Goal: Task Accomplishment & Management: Manage account settings

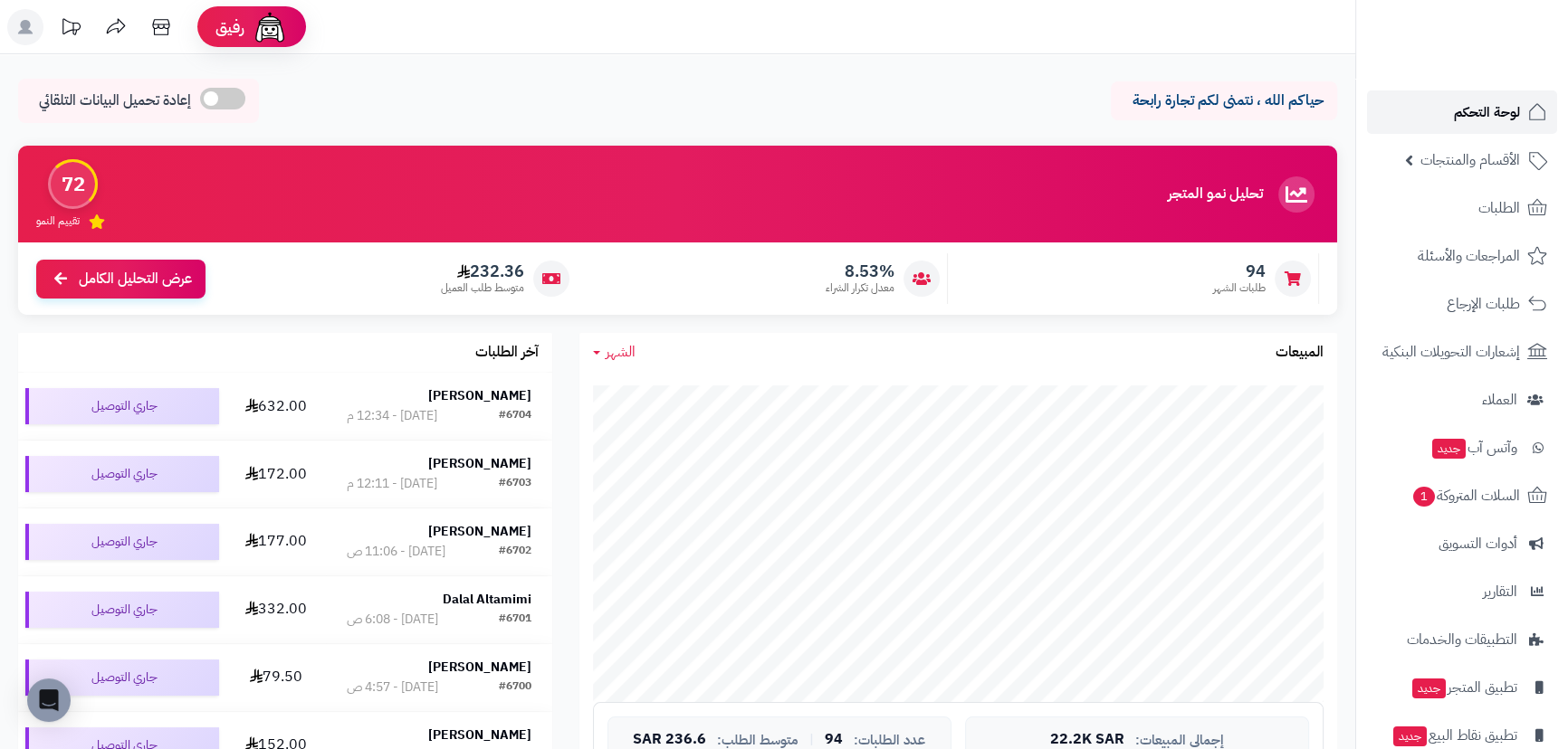
drag, startPoint x: 0, startPoint y: 0, endPoint x: 1454, endPoint y: 110, distance: 1458.2
click at [1454, 110] on span "لوحة التحكم" at bounding box center [1487, 112] width 66 height 26
click at [400, 407] on div "[DATE] - 7:26 م" at bounding box center [388, 415] width 83 height 18
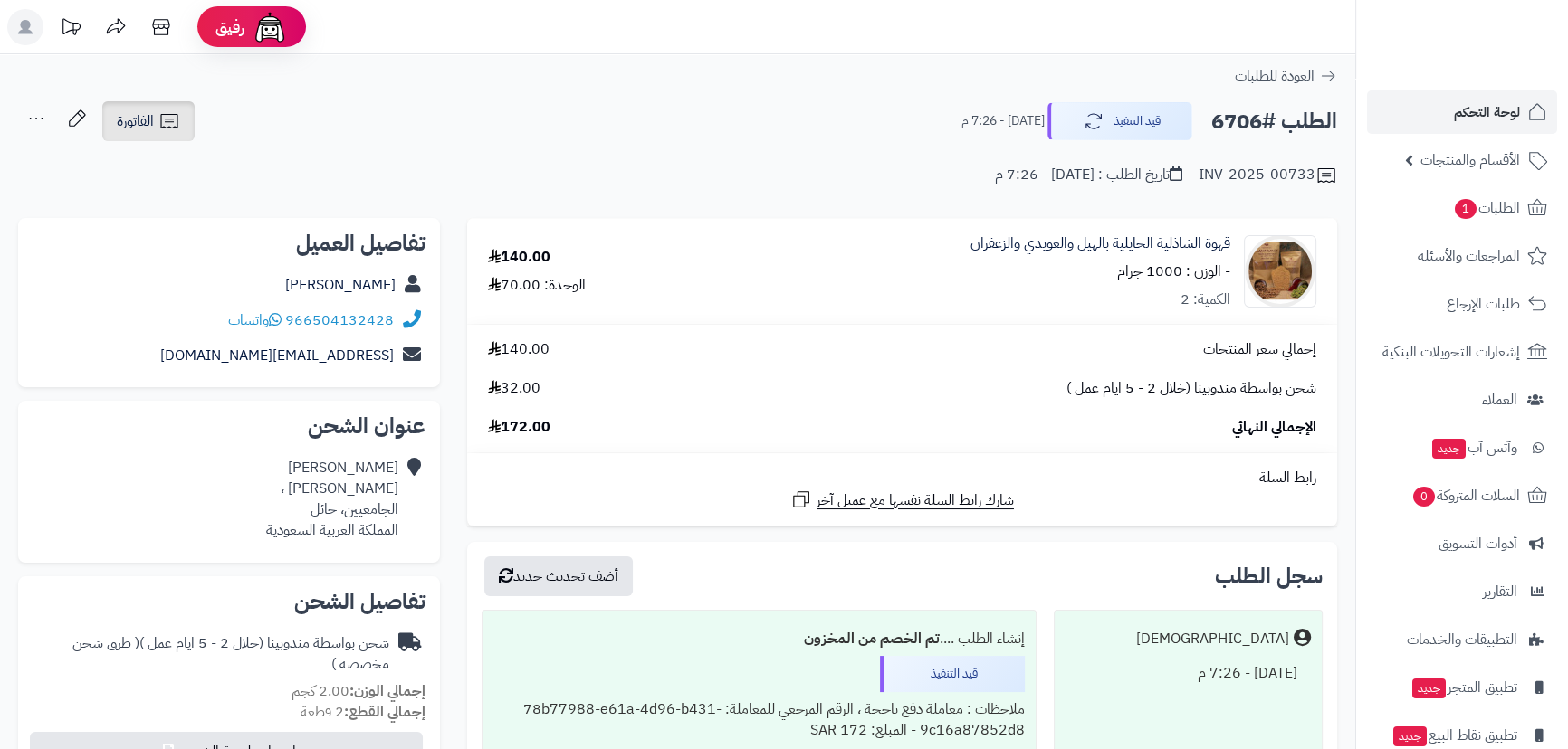
click at [184, 120] on link "الفاتورة" at bounding box center [148, 121] width 92 height 40
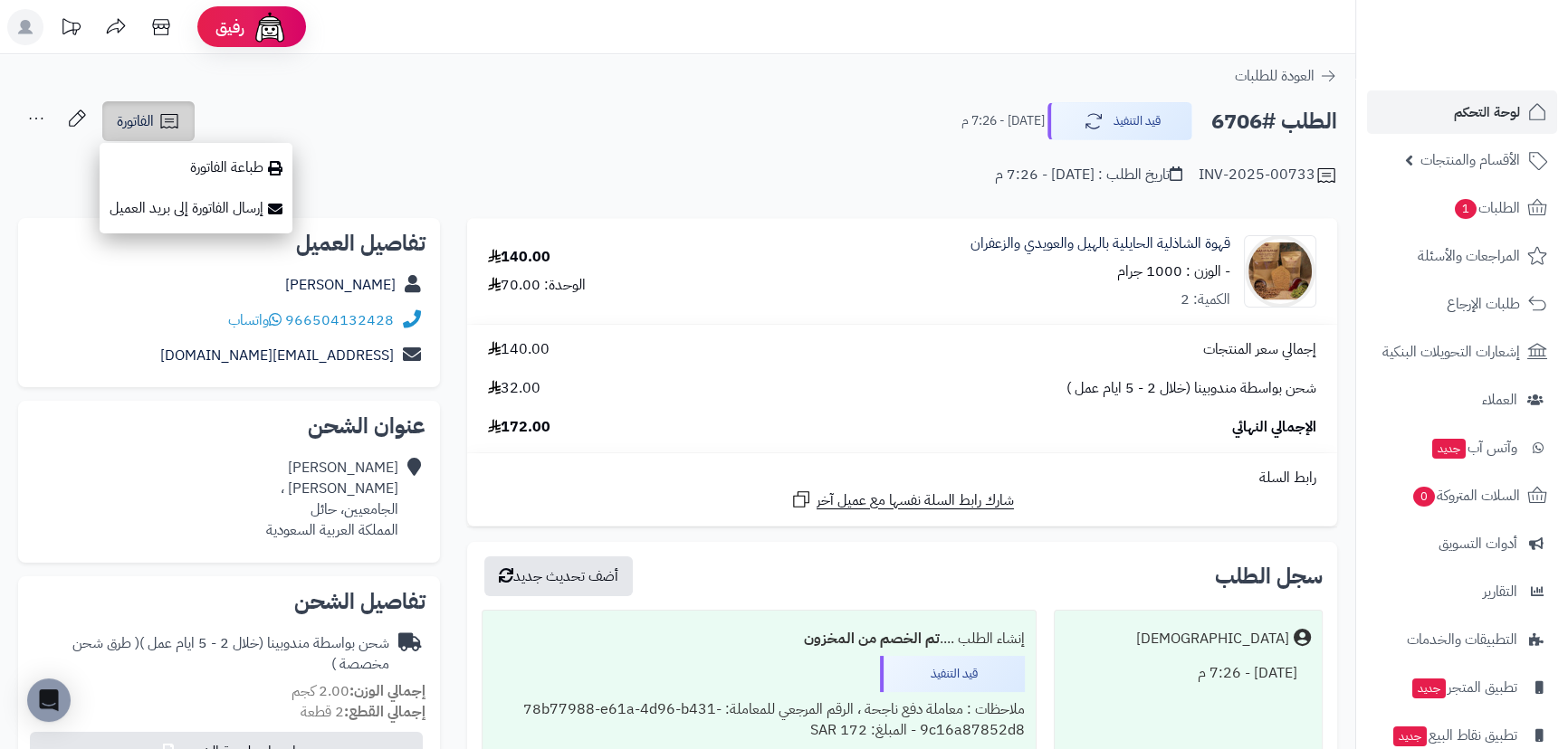
click at [177, 121] on icon at bounding box center [169, 120] width 17 height 14
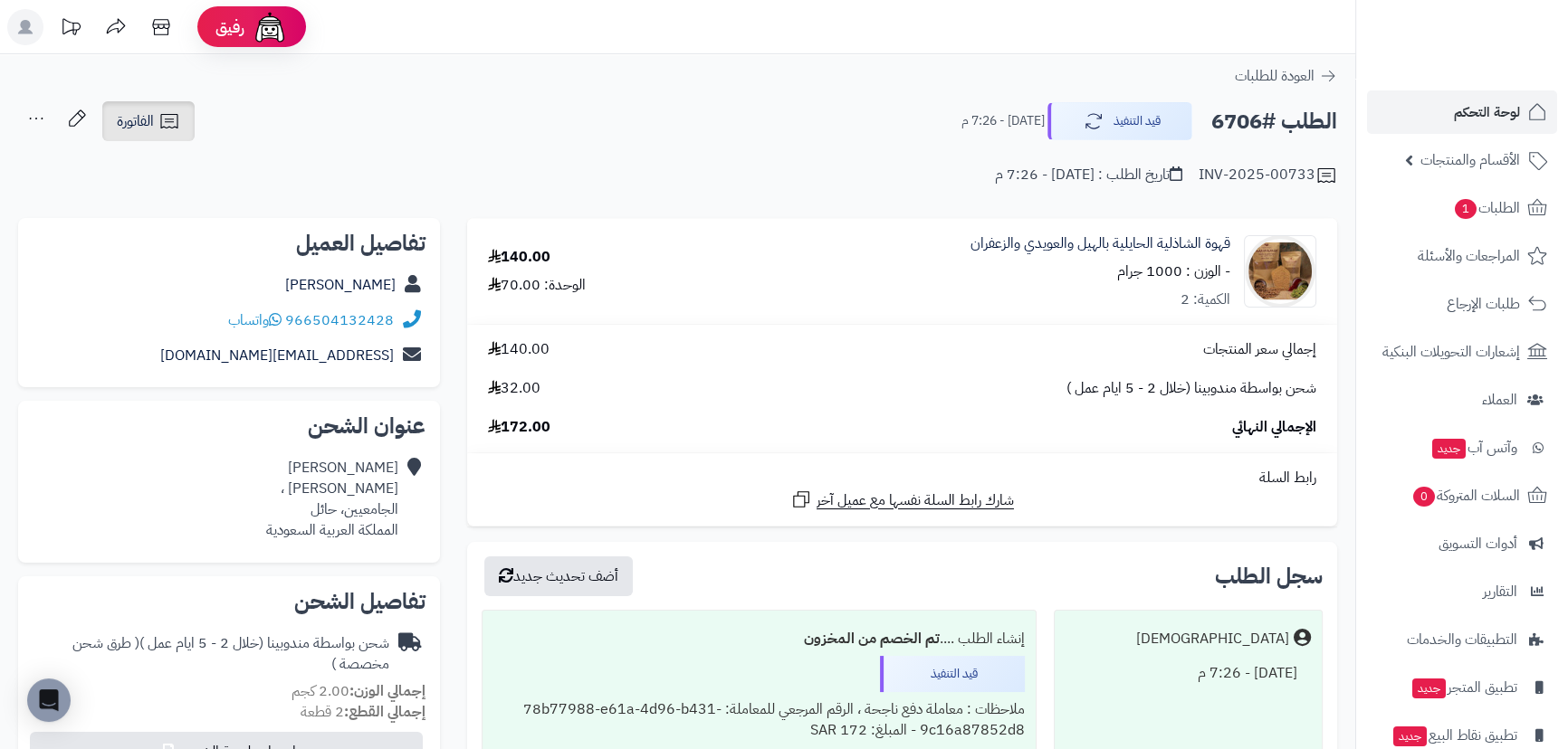
click at [183, 124] on link "الفاتورة" at bounding box center [148, 121] width 92 height 40
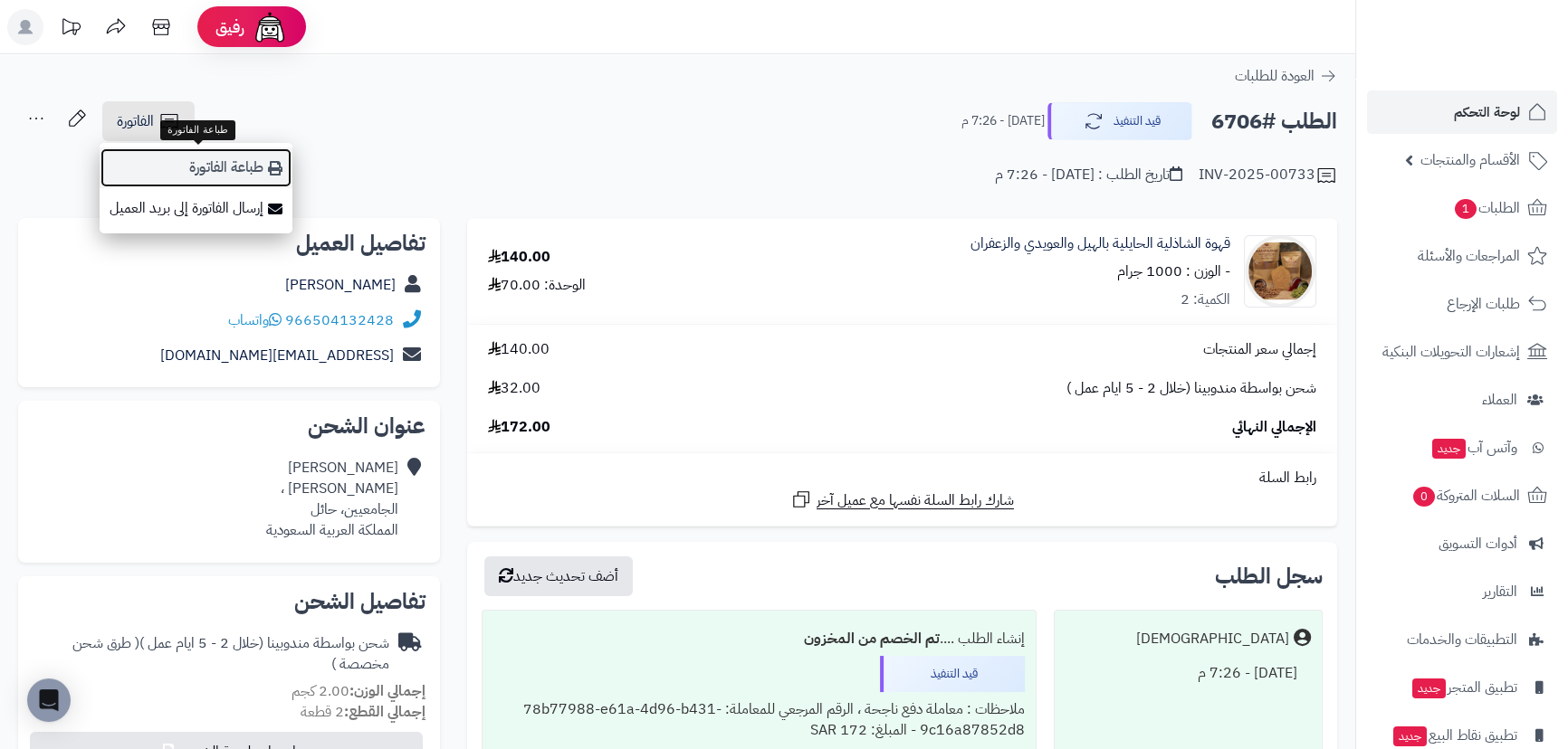
click at [208, 164] on link "طباعة الفاتورة" at bounding box center [196, 168] width 193 height 41
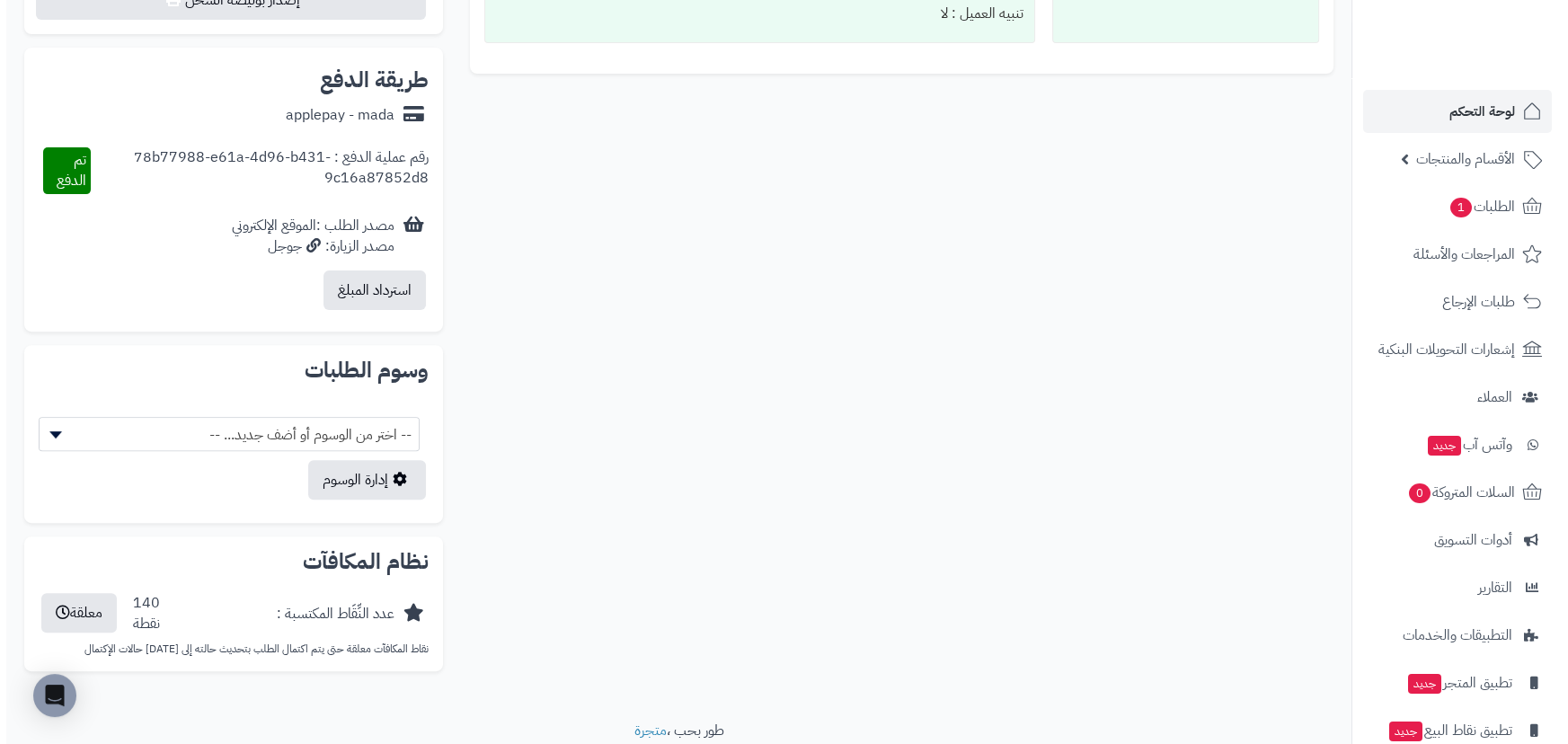
scroll to position [649, 0]
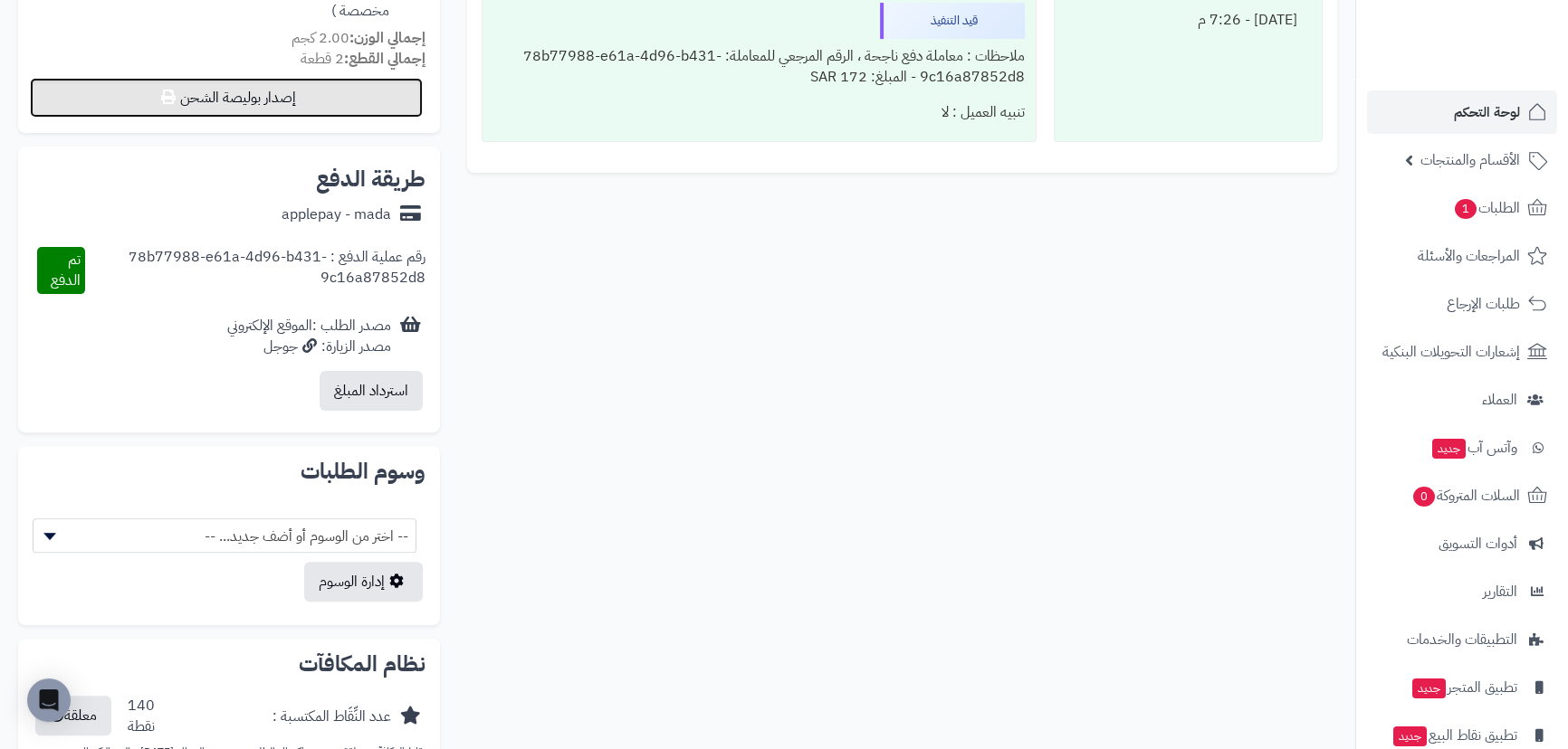
click at [335, 98] on button "إصدار بوليصة الشحن" at bounding box center [226, 98] width 393 height 40
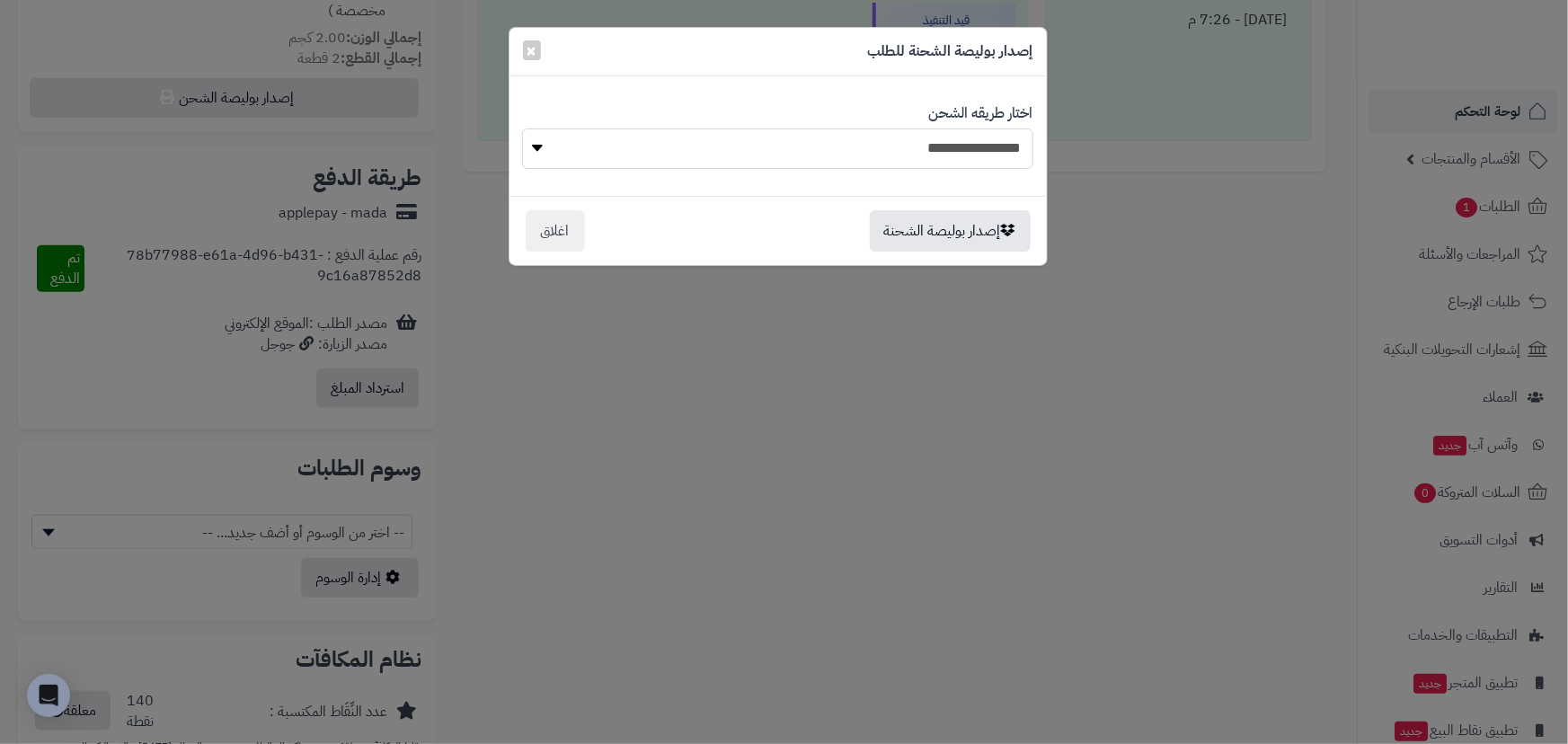
click at [994, 135] on select "**********" at bounding box center [777, 149] width 511 height 40
select select "***"
click at [522, 129] on select "**********" at bounding box center [777, 149] width 511 height 40
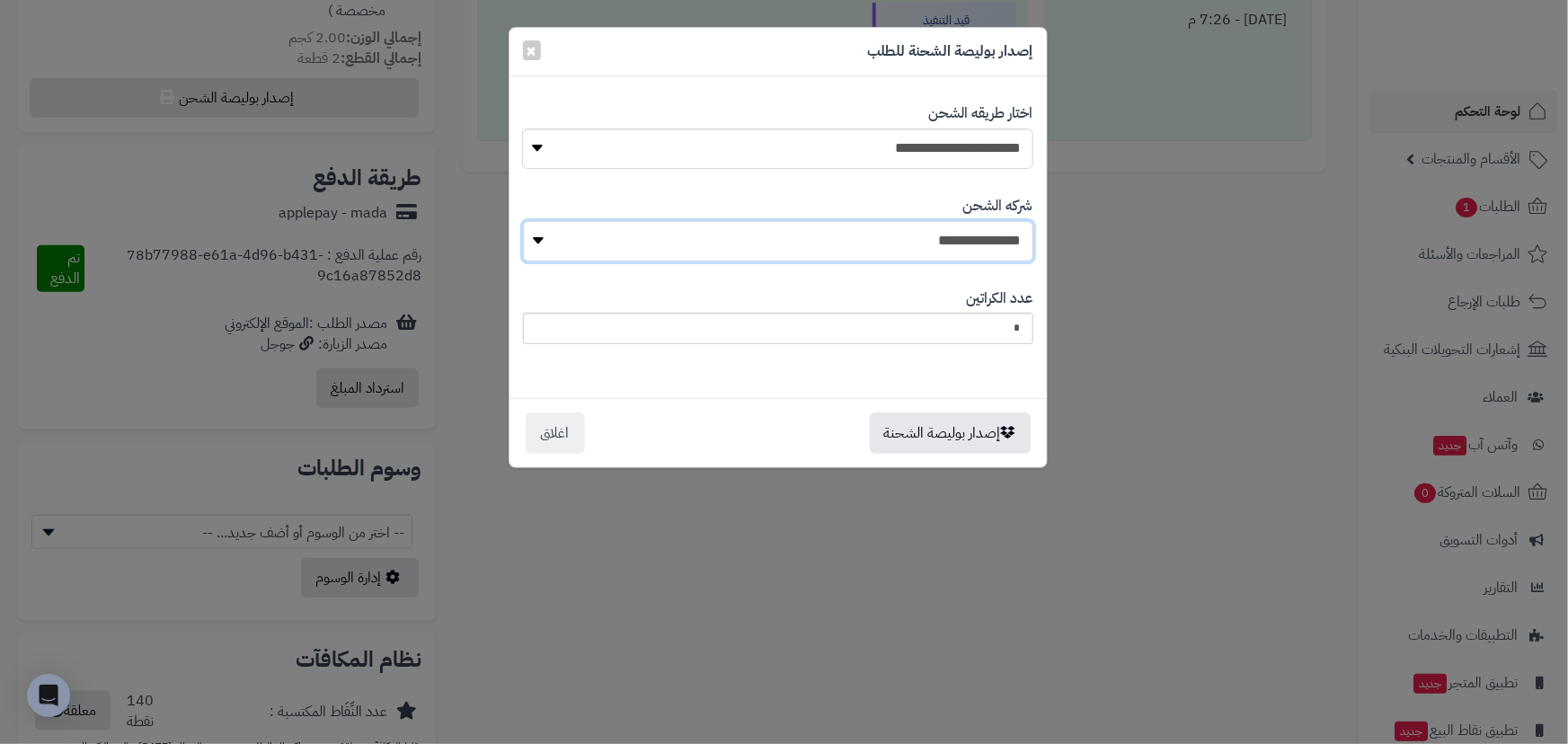
click at [939, 243] on select "**********" at bounding box center [778, 241] width 511 height 40
select select "****"
click at [529, 221] on select "**********" at bounding box center [778, 241] width 511 height 40
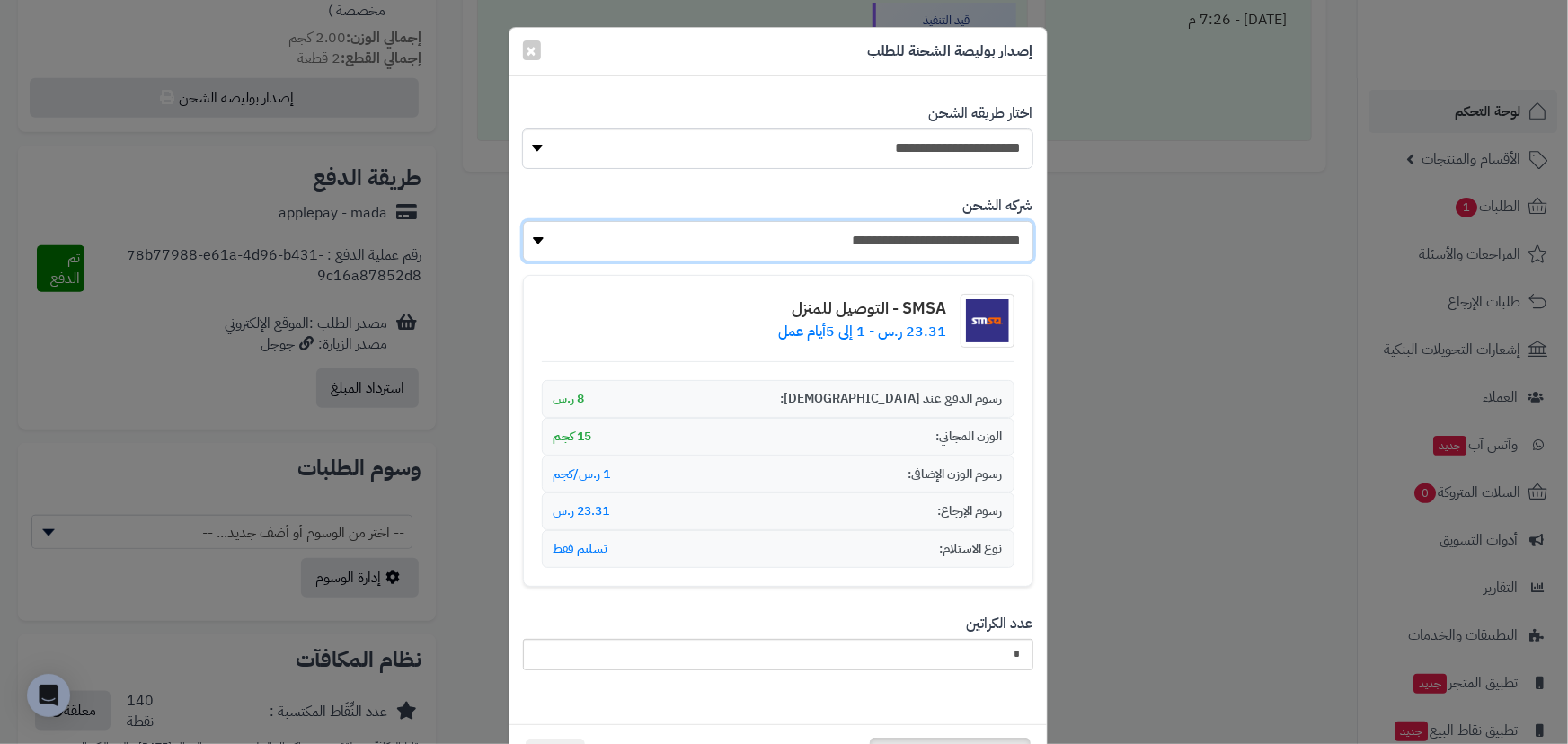
scroll to position [75, 0]
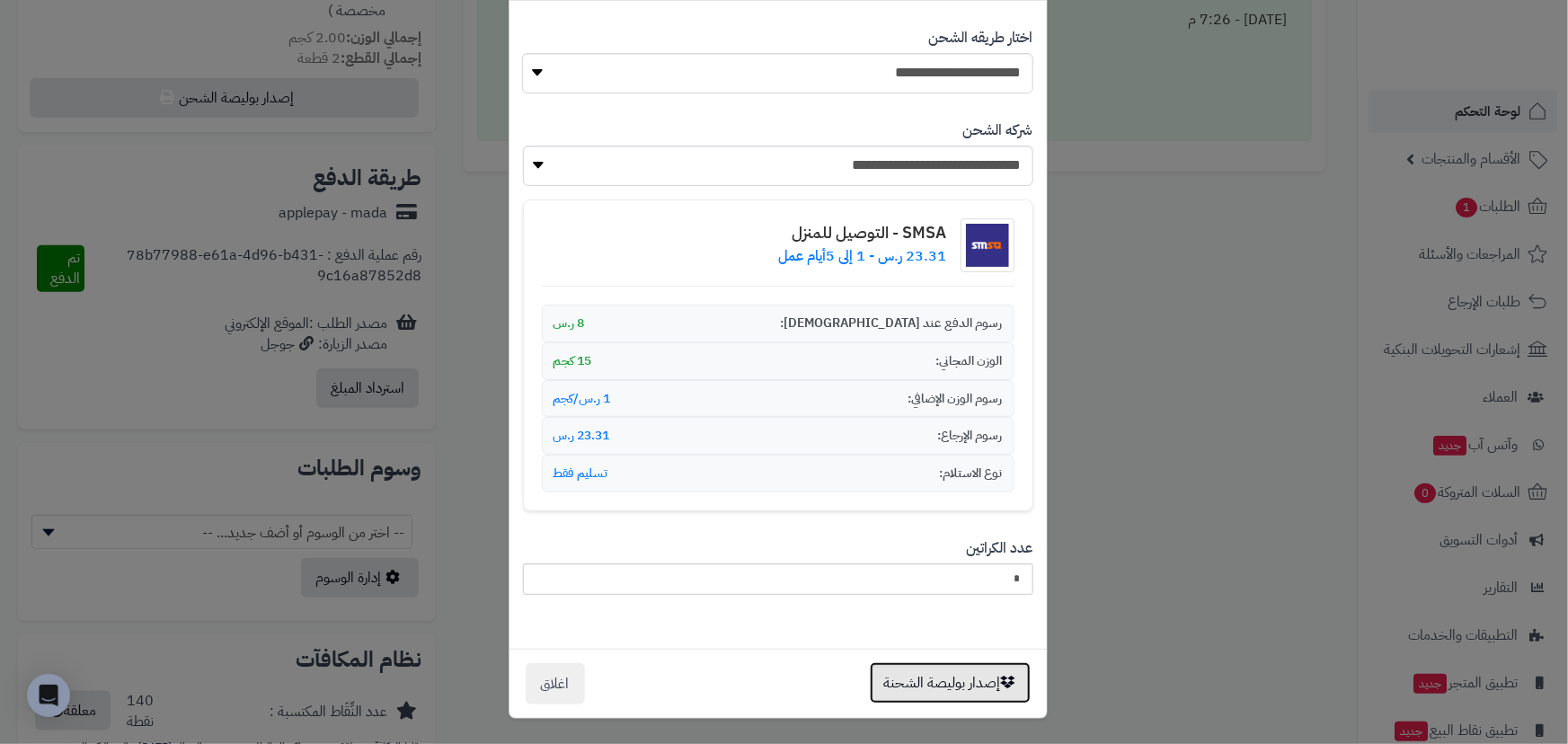
click at [959, 680] on button "إصدار بوليصة الشحنة" at bounding box center [950, 683] width 161 height 41
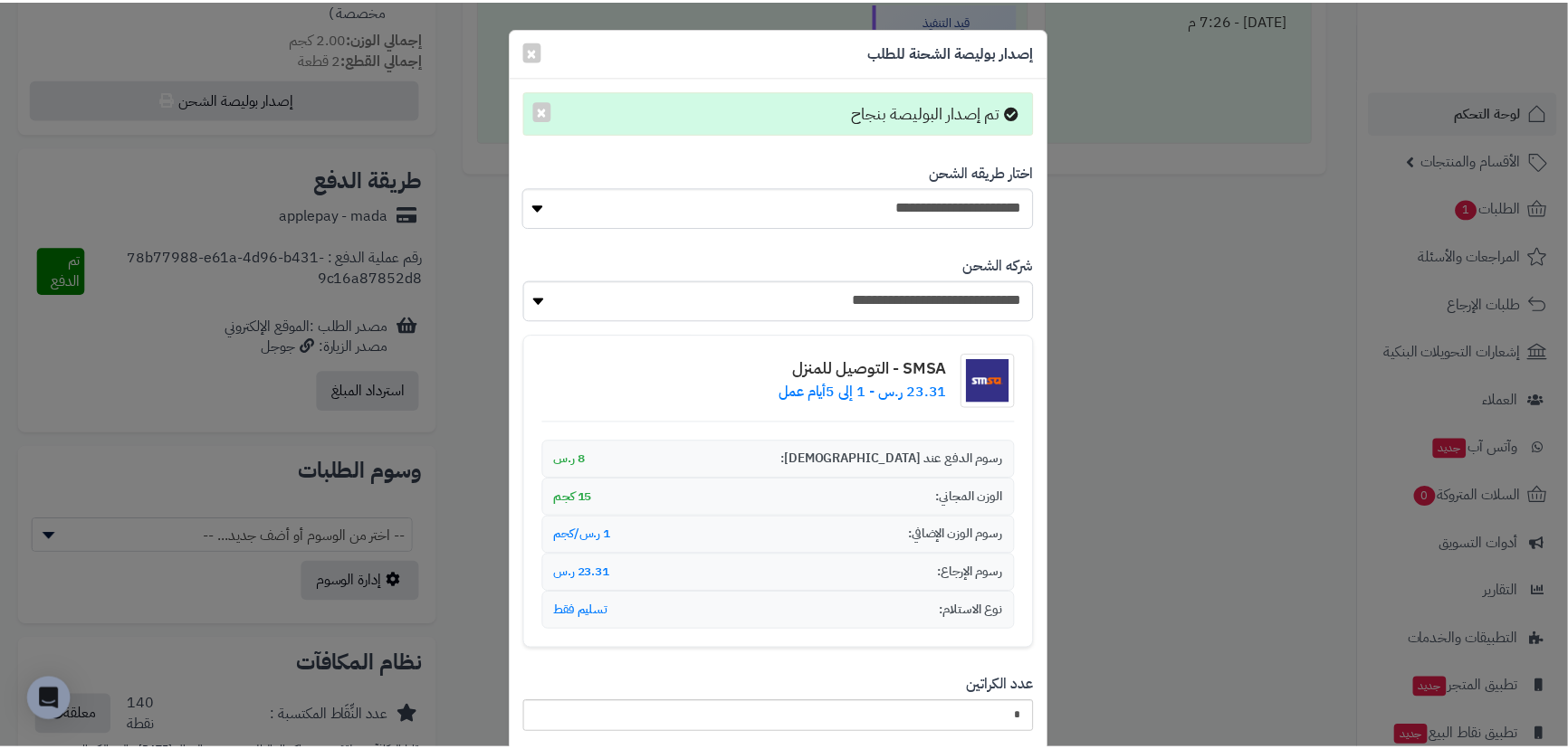
scroll to position [134, 0]
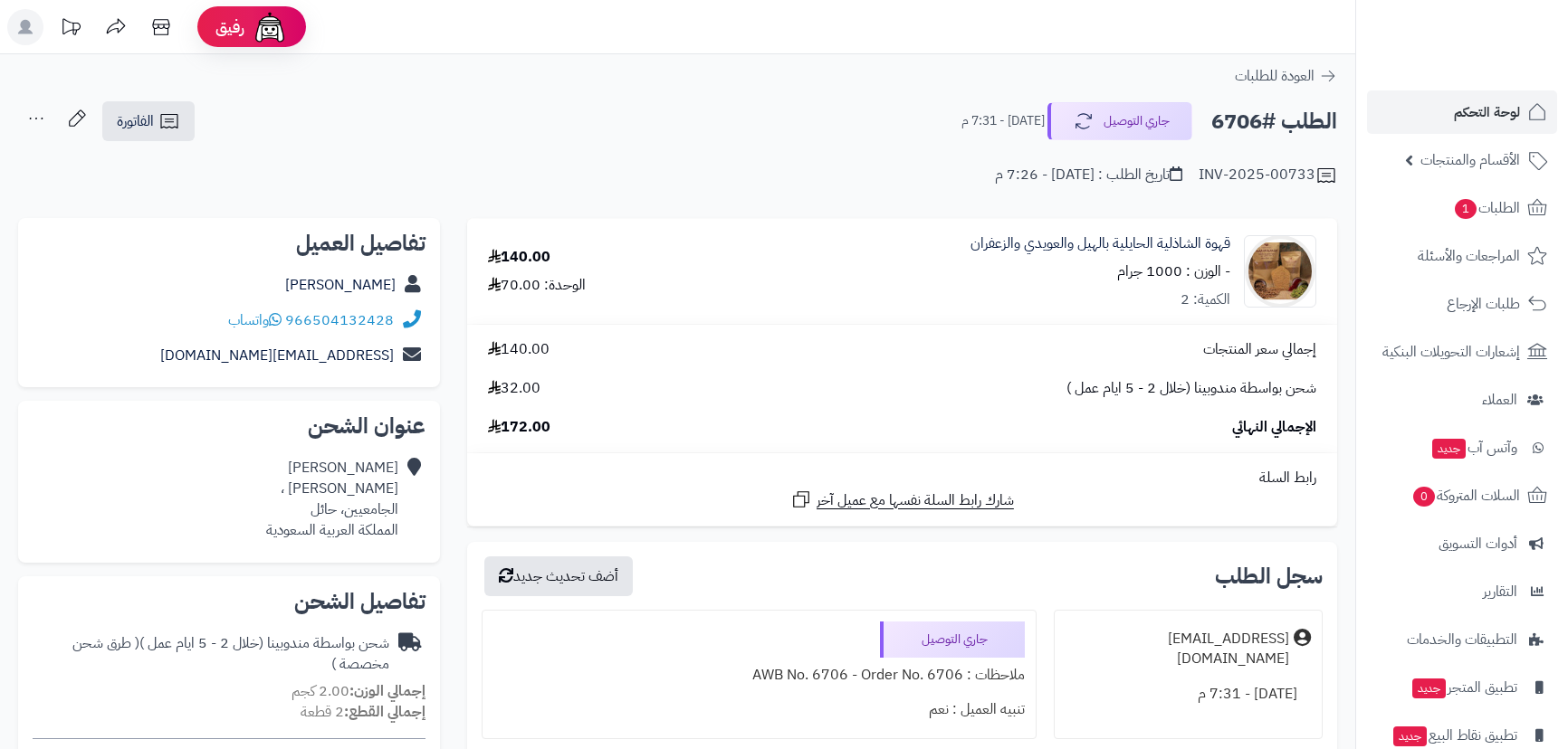
scroll to position [983, 0]
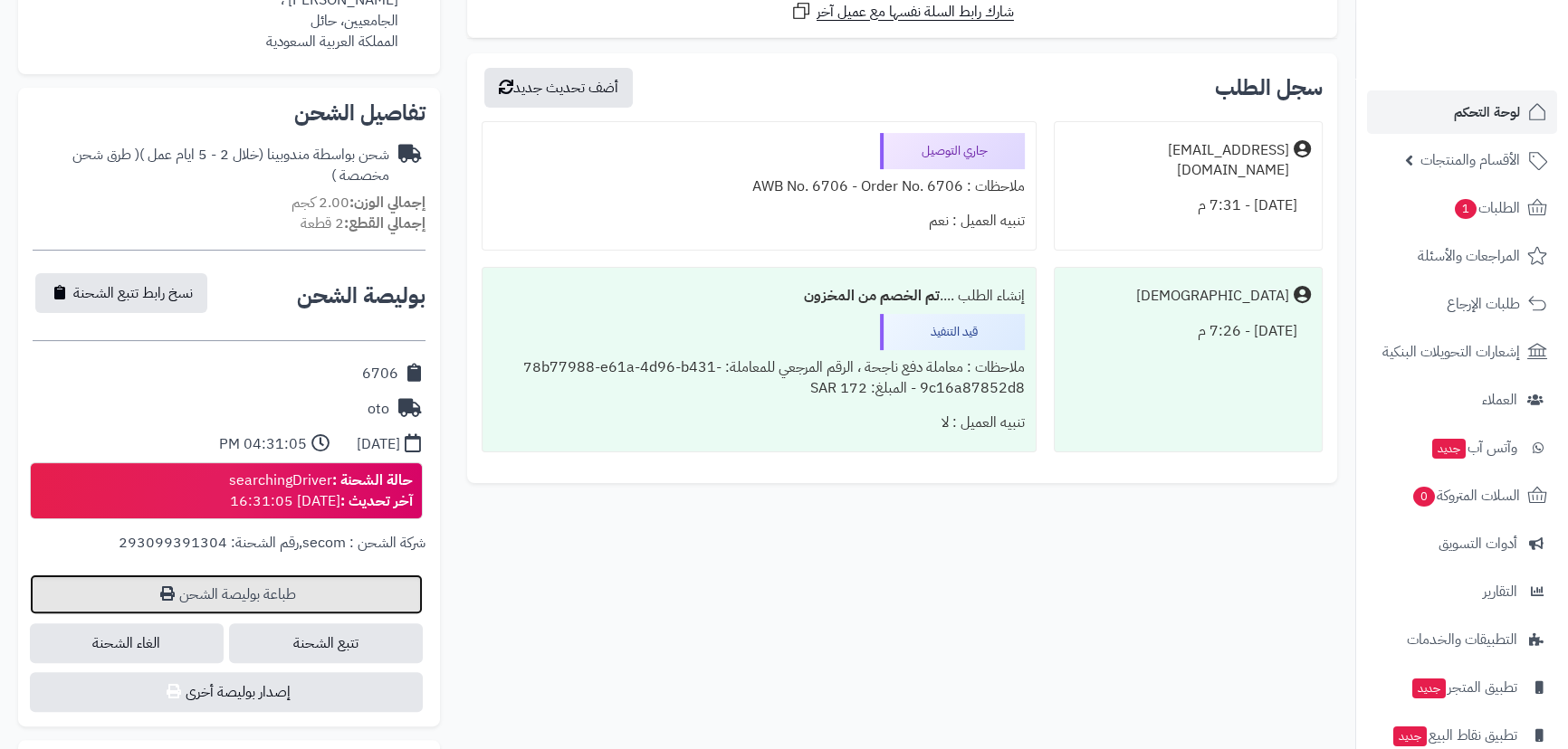
click at [289, 589] on link "طباعة بوليصة الشحن" at bounding box center [226, 595] width 393 height 40
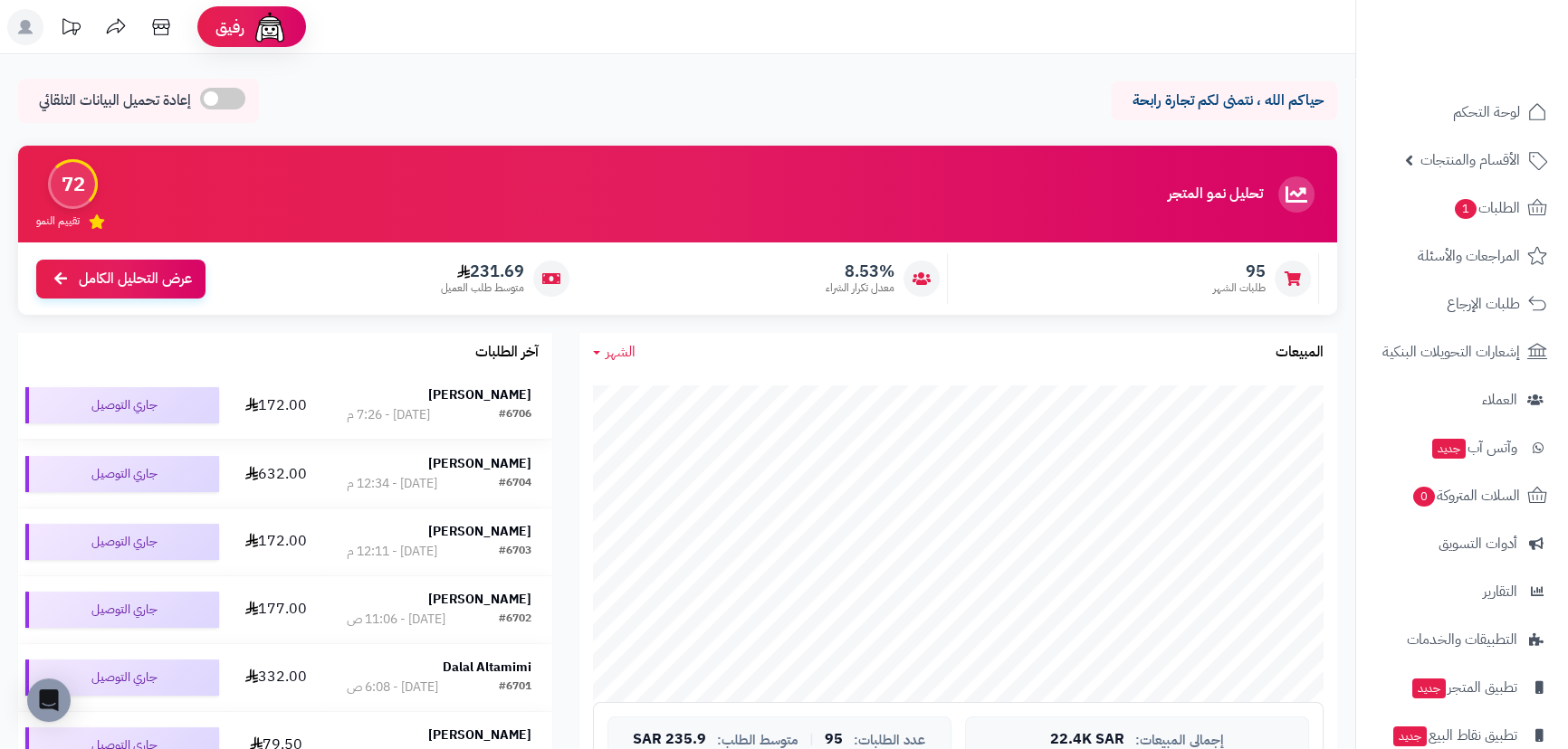
click at [495, 398] on strong "[PERSON_NAME]" at bounding box center [479, 395] width 103 height 19
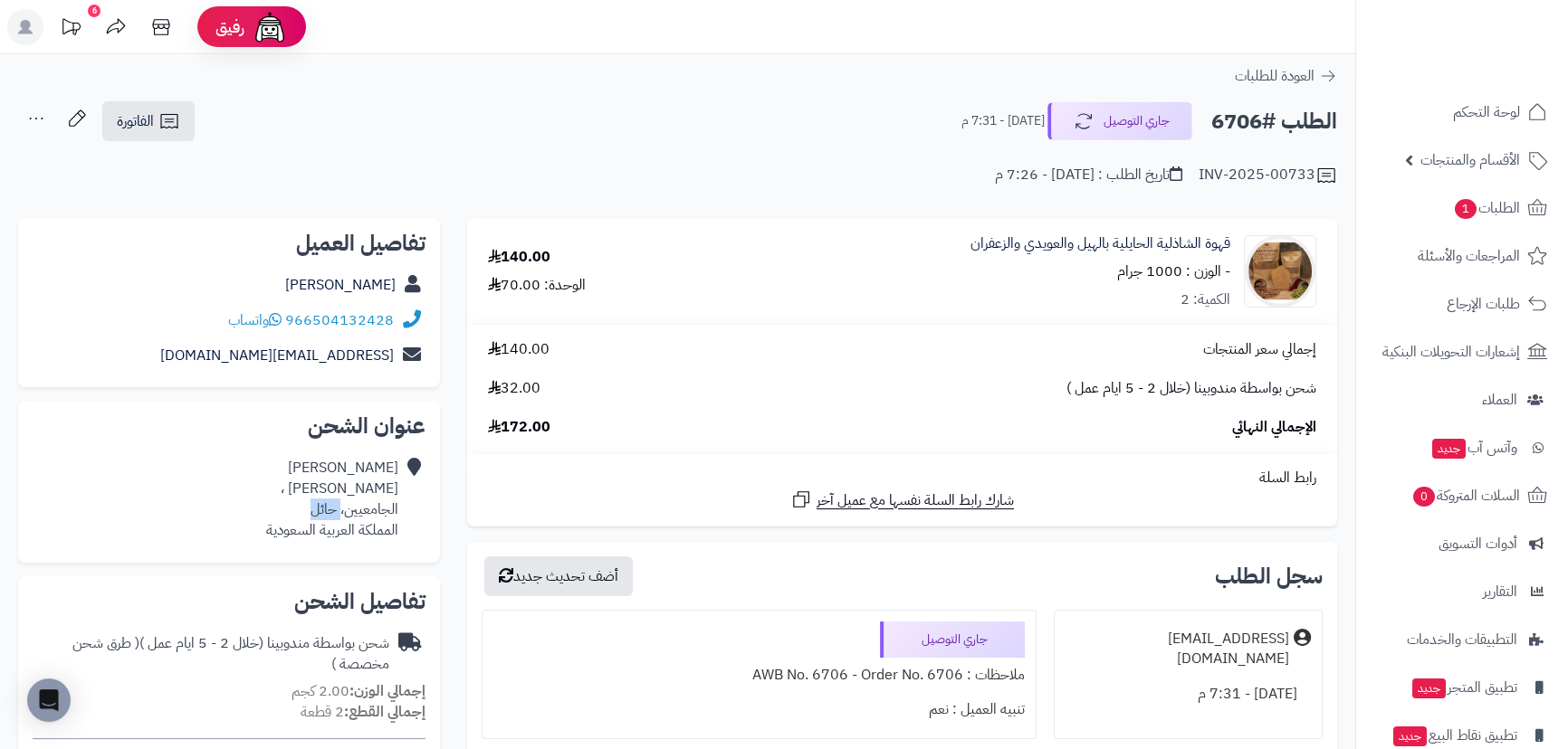
drag, startPoint x: 311, startPoint y: 518, endPoint x: 340, endPoint y: 515, distance: 29.2
click at [340, 515] on div "[PERSON_NAME] ، الجامعيين، حائل المملكة العربية السعودية" at bounding box center [333, 498] width 133 height 82
click at [335, 501] on div "Khalid Aljarwan صالح السالم ، الجامعيين، حائل المملكة العربية السعودية" at bounding box center [333, 498] width 133 height 82
drag, startPoint x: 326, startPoint y: 294, endPoint x: 428, endPoint y: 286, distance: 102.3
click at [428, 286] on div "تفاصيل العميل Khalid Aljarwan 966504132428 واتساب khamkh2004@gmail.com" at bounding box center [228, 303] width 422 height 170
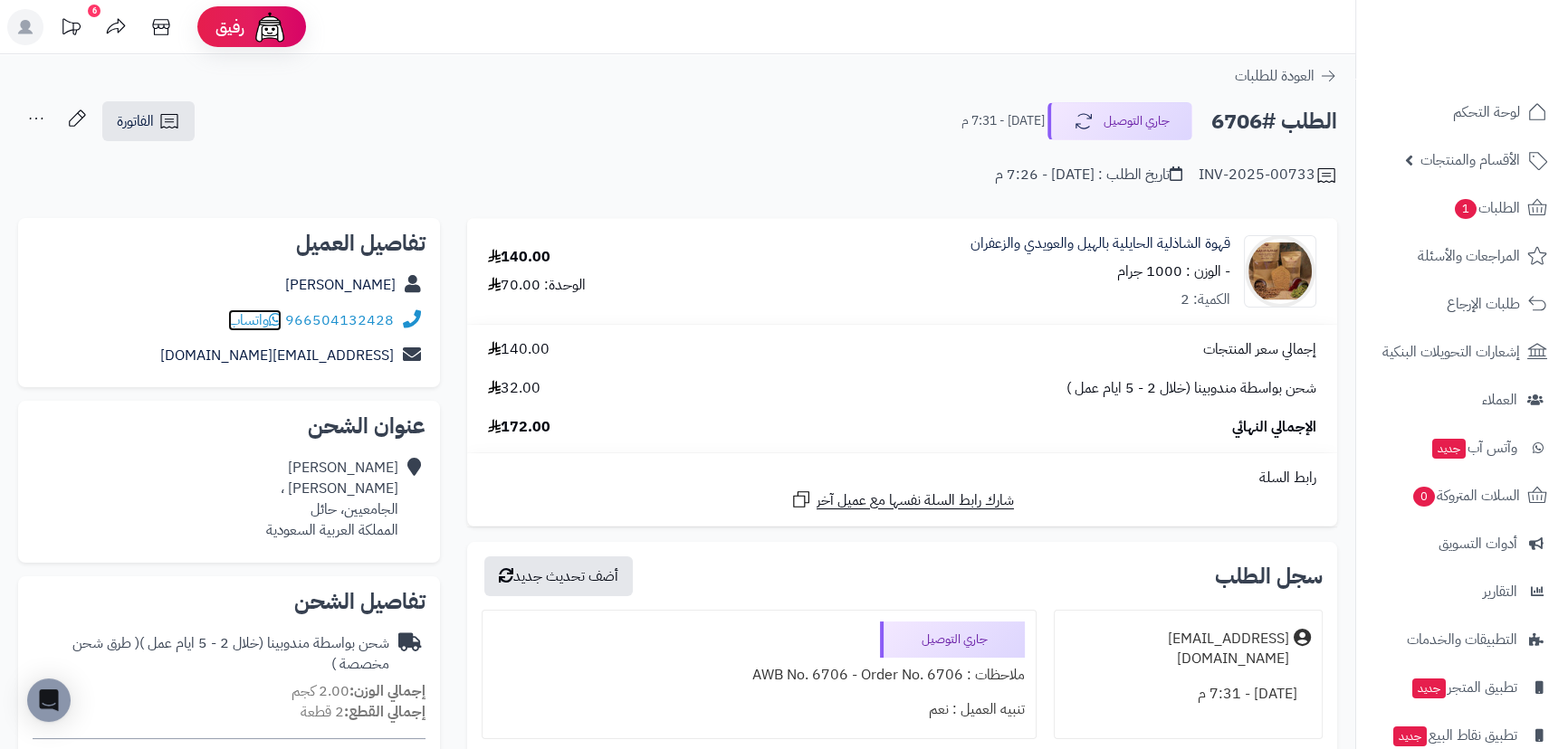
click at [261, 317] on span "واتساب" at bounding box center [255, 320] width 53 height 22
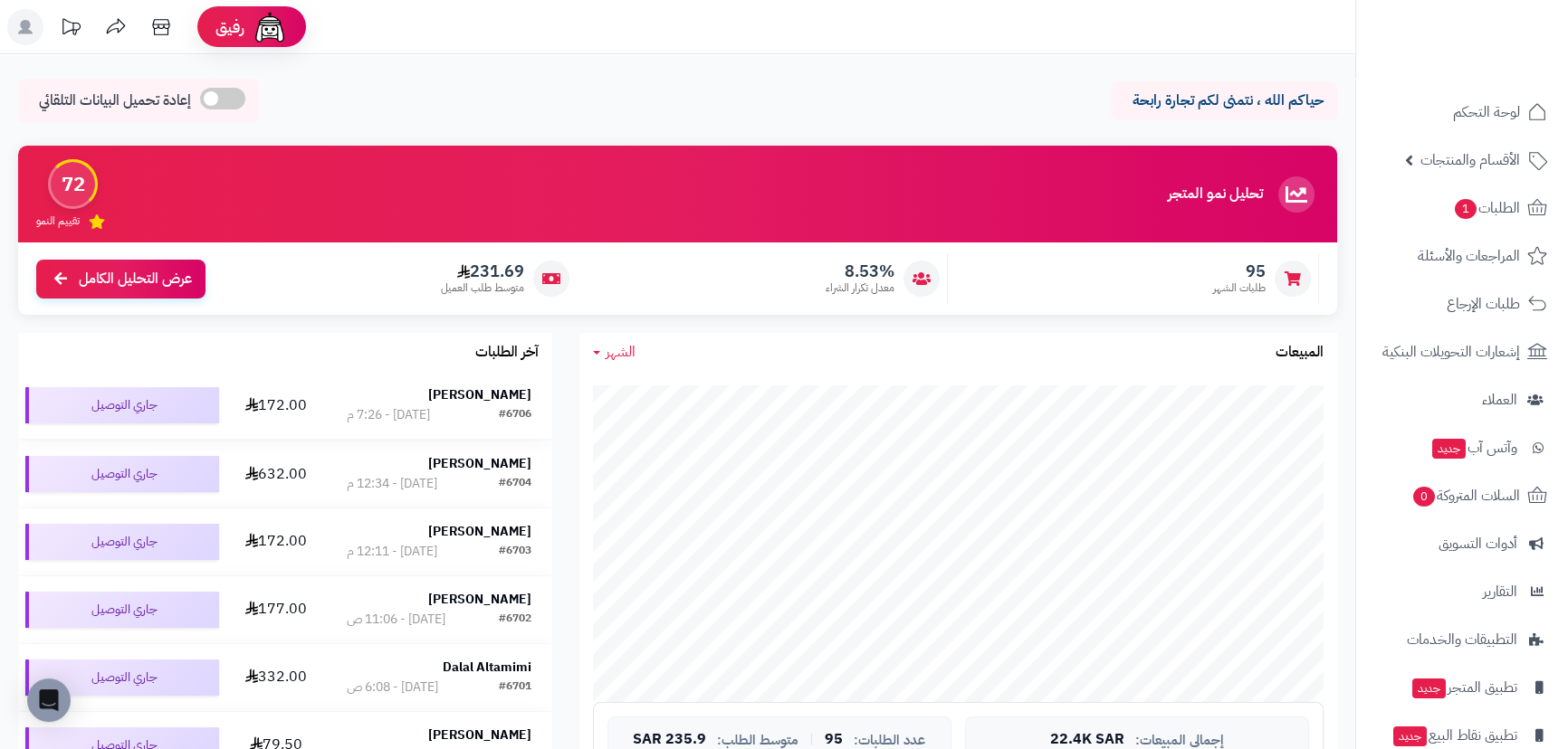
click at [470, 397] on strong "[PERSON_NAME]" at bounding box center [479, 395] width 103 height 19
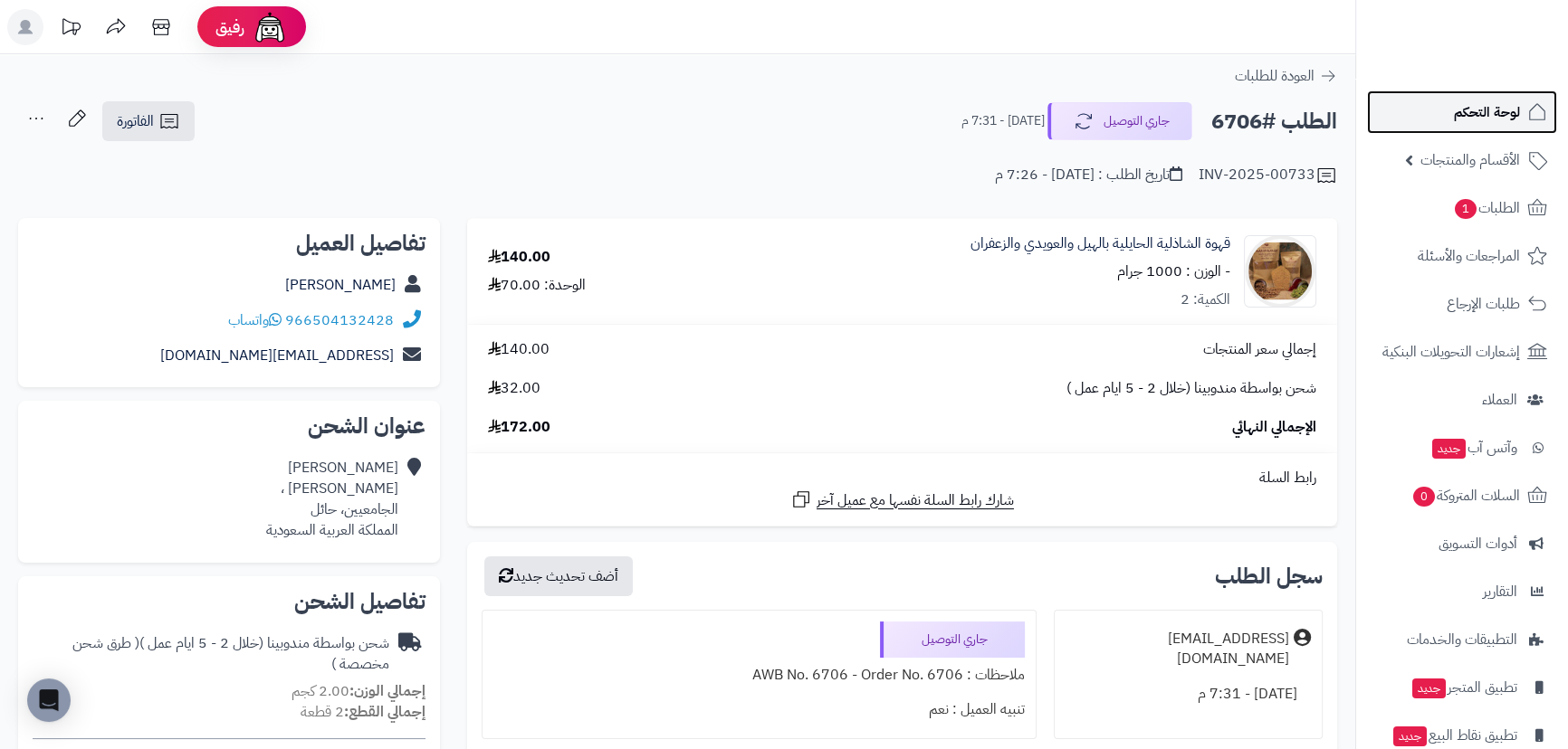
click at [1500, 116] on span "لوحة التحكم" at bounding box center [1487, 112] width 66 height 26
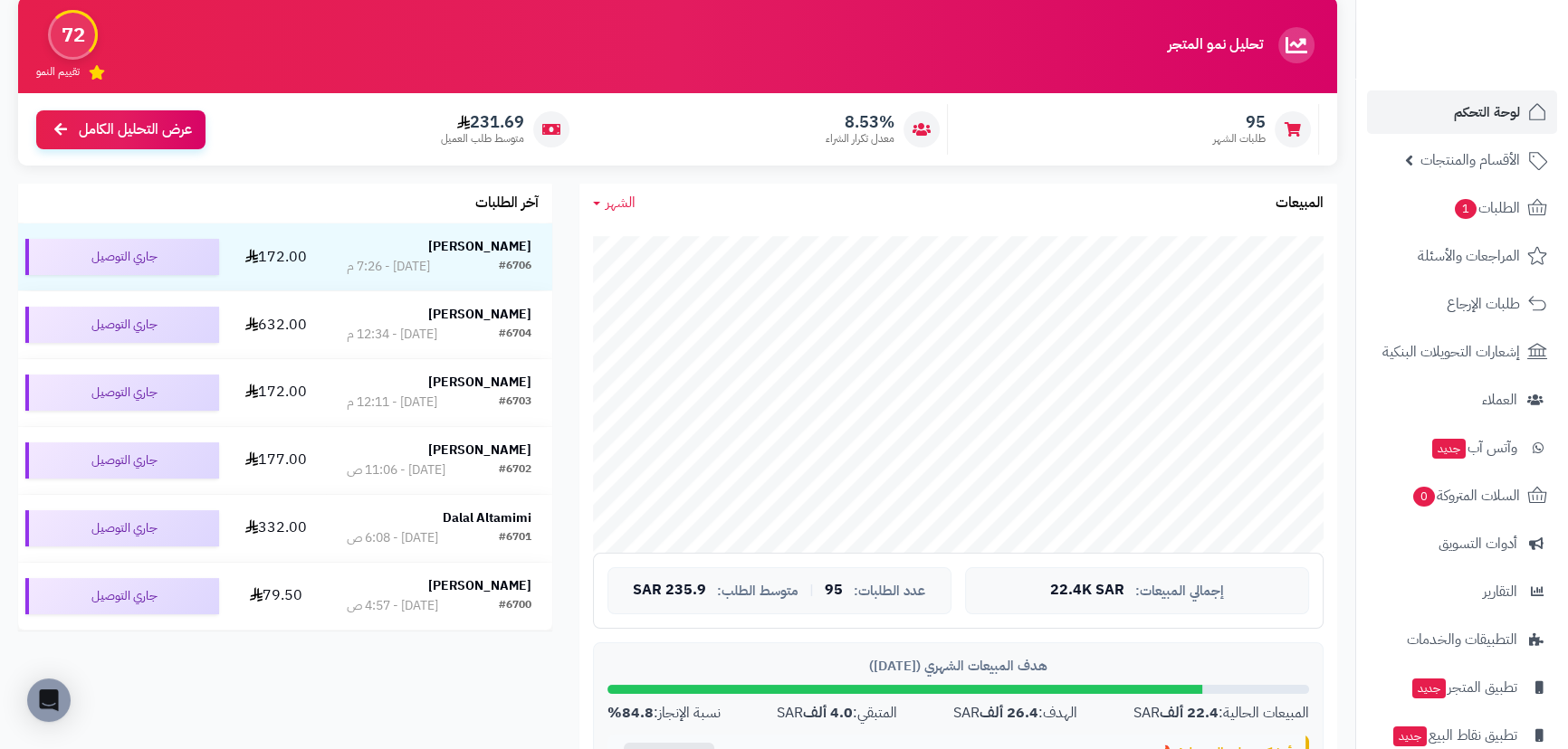
scroll to position [329, 0]
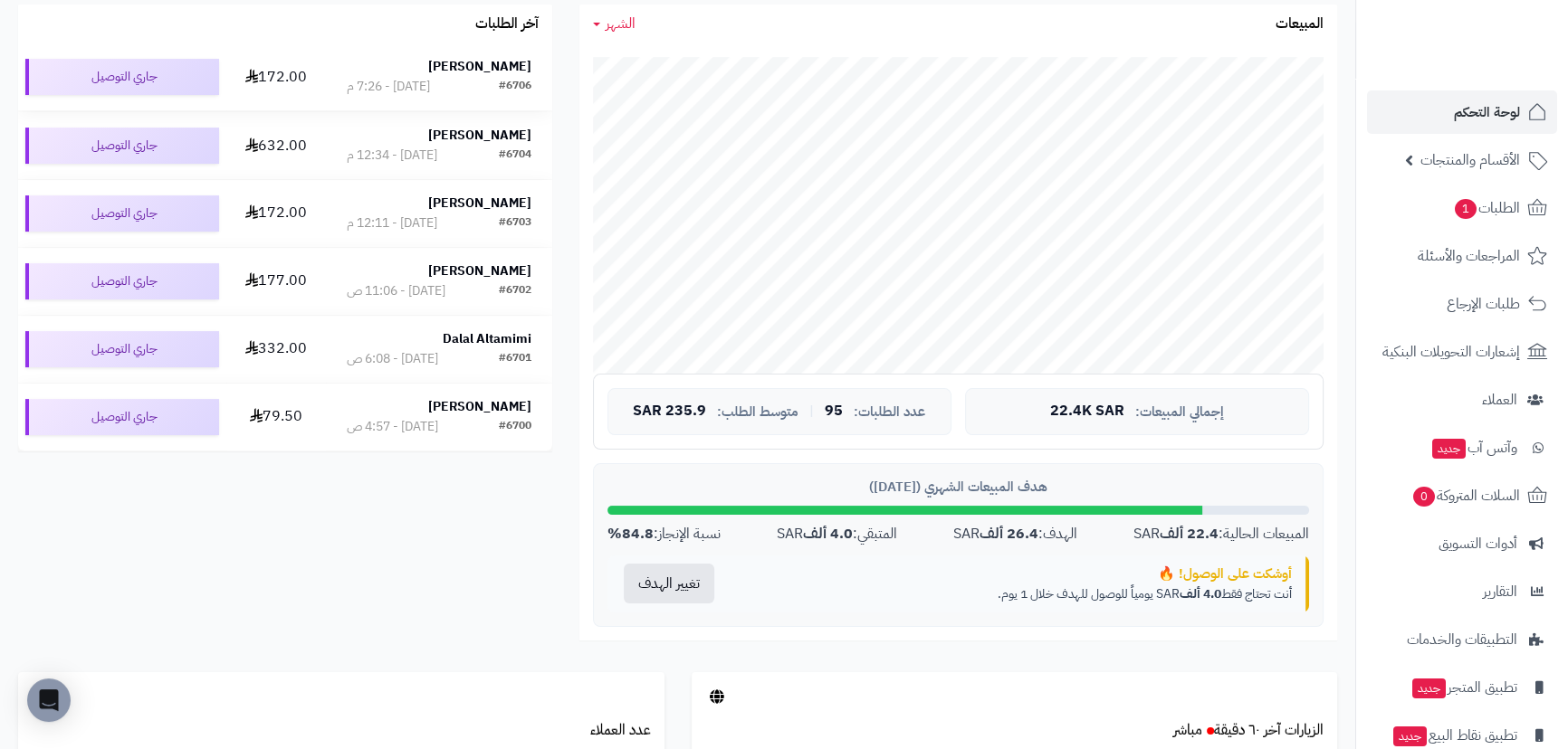
click at [480, 65] on strong "[PERSON_NAME]" at bounding box center [479, 66] width 103 height 19
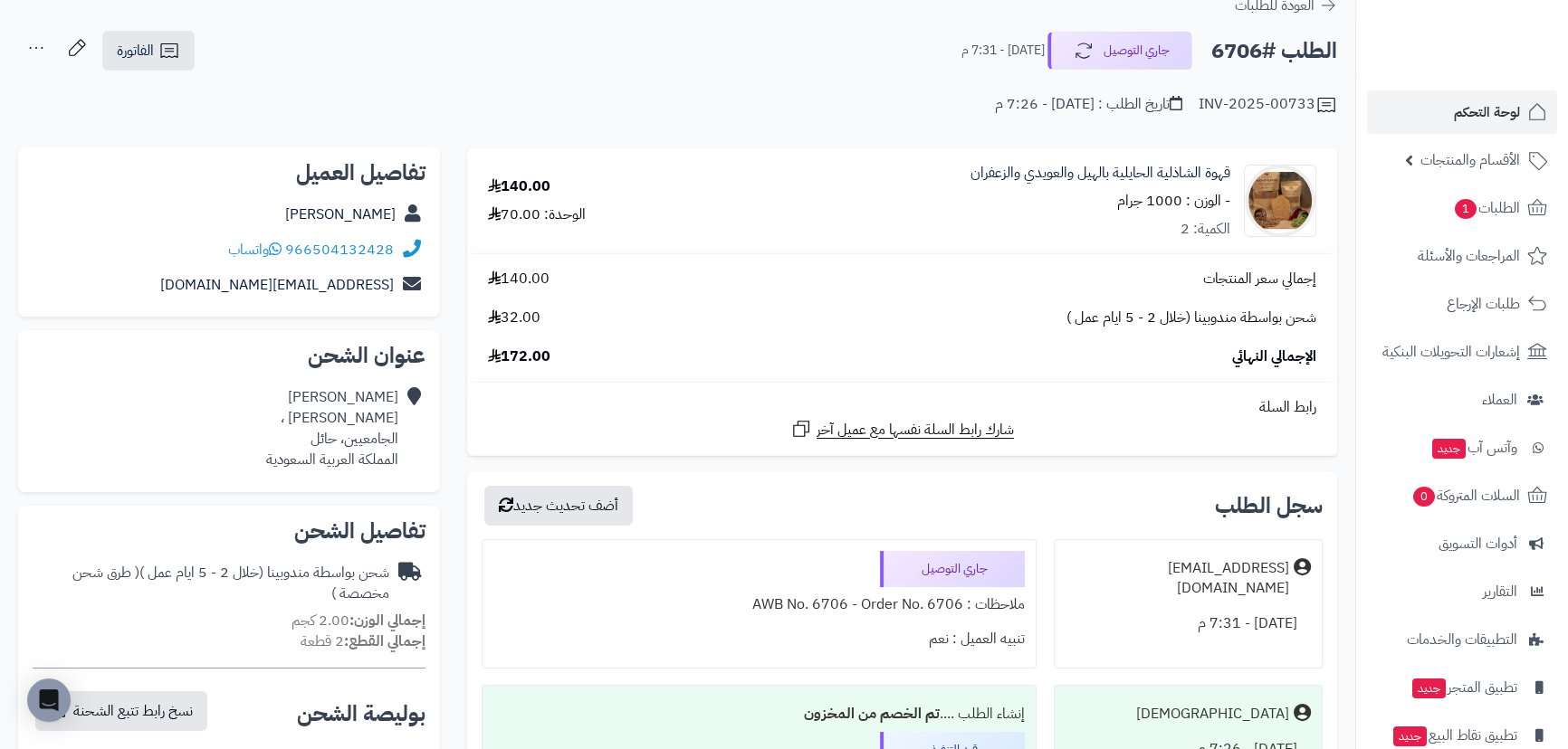
scroll to position [246, 0]
